Goal: Go to known website: Go to known website

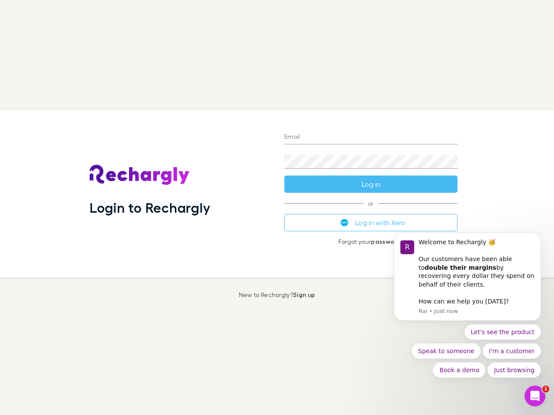
click at [277, 208] on div "Login to Rechargly" at bounding box center [180, 194] width 195 height 168
click at [371, 138] on input "Email" at bounding box center [370, 138] width 173 height 14
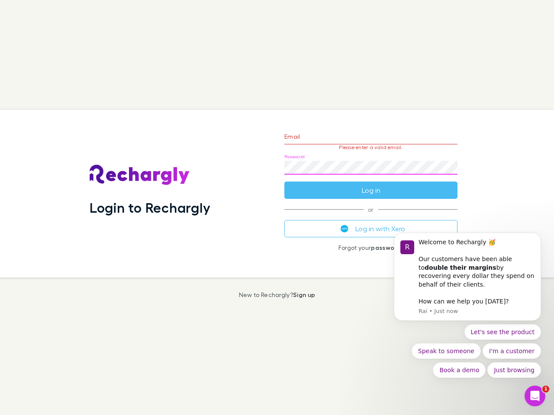
click at [371, 184] on form "Email Please enter a valid email. Password Log in" at bounding box center [370, 161] width 173 height 75
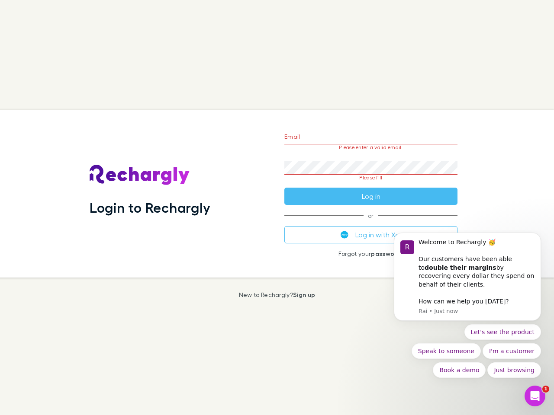
click at [371, 223] on div "Email Please enter a valid email. Password Please fill Log in or Log in with Xe…" at bounding box center [370, 194] width 187 height 168
click at [467, 281] on div "Welcome to Rechargly 🥳 ​ Our customers have been able to double their margins b…" at bounding box center [476, 263] width 116 height 51
